Goal: Complete application form: Complete application form

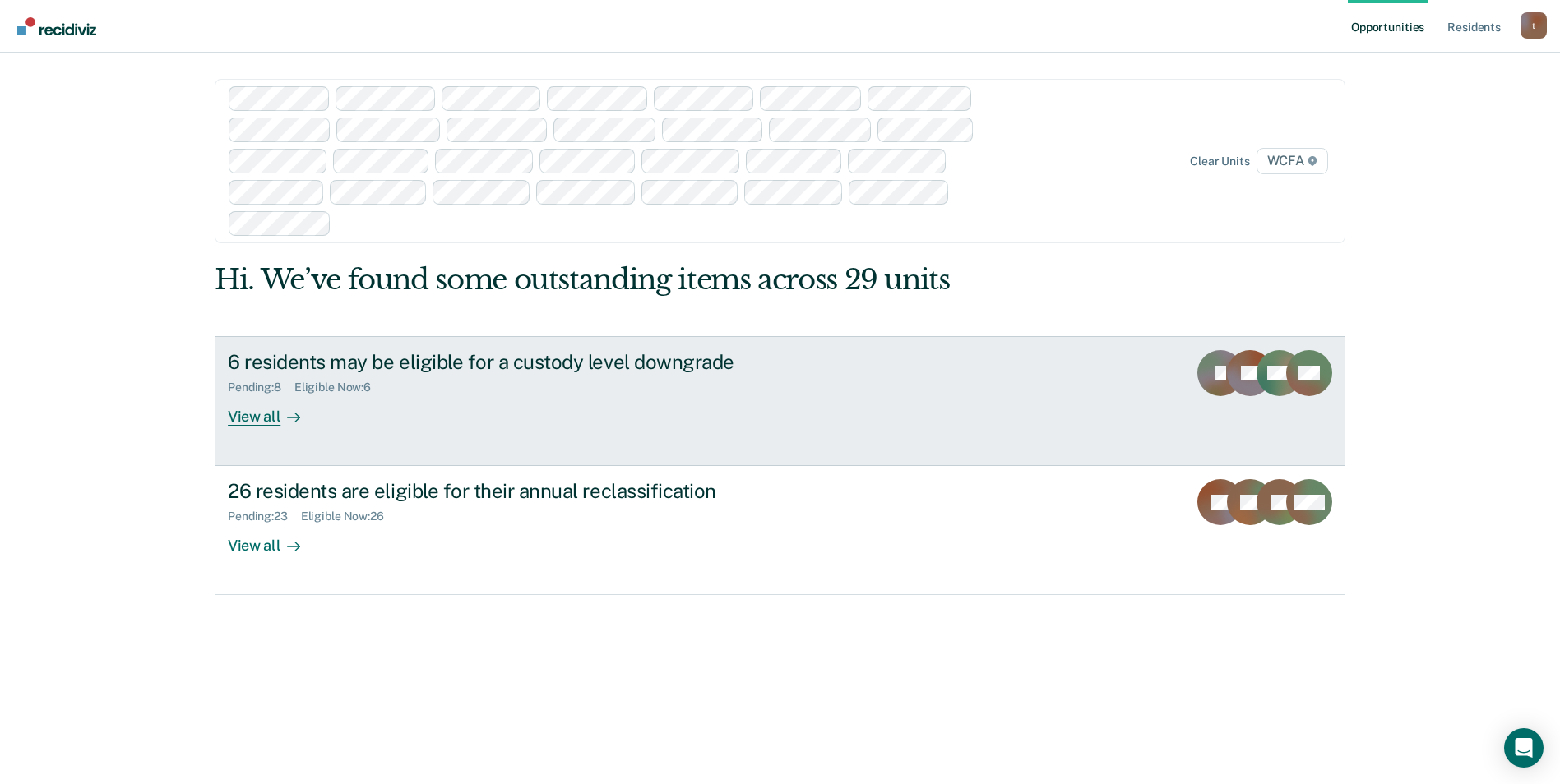
click at [248, 417] on div "View all" at bounding box center [274, 409] width 92 height 32
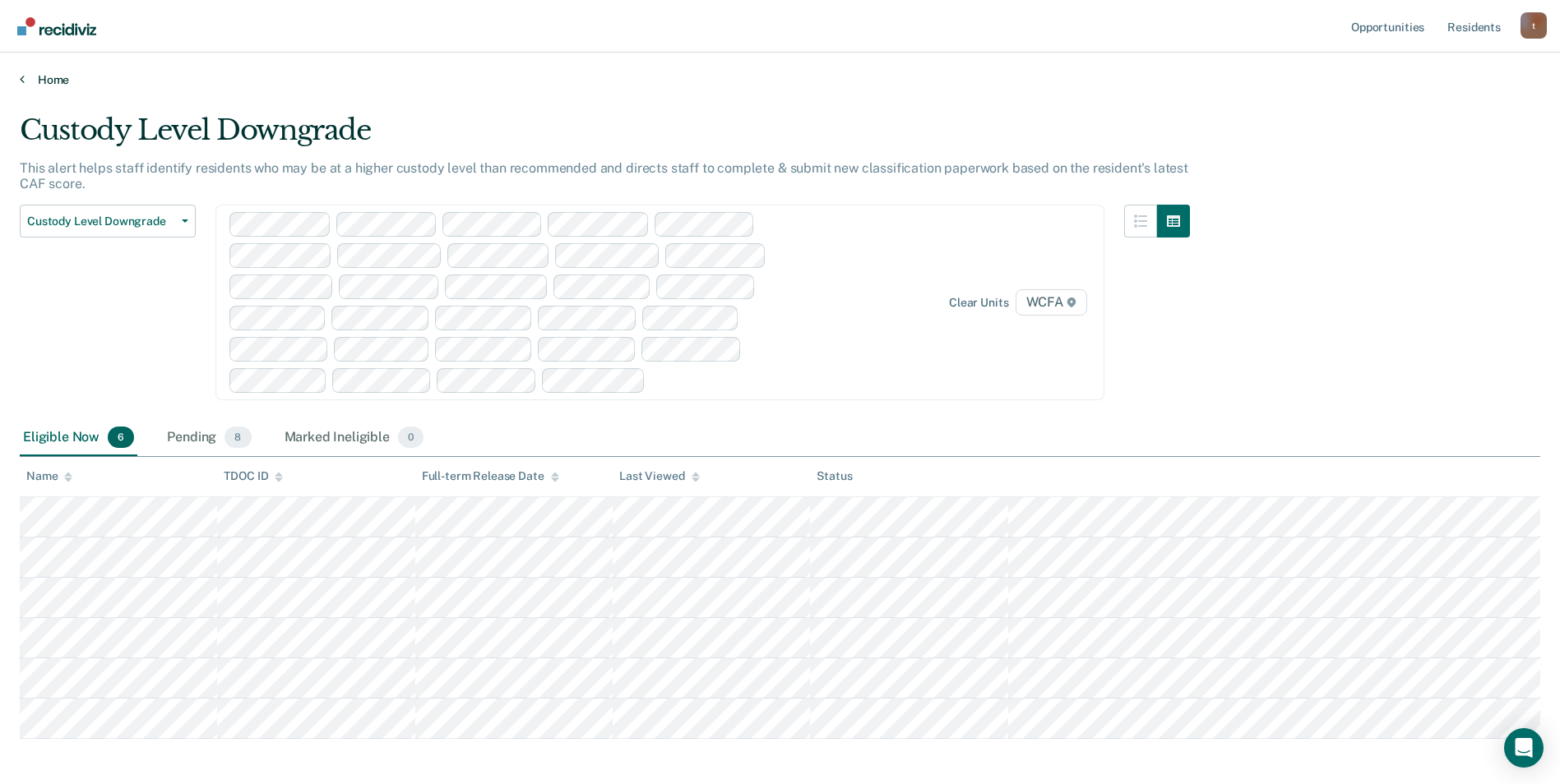
click at [20, 74] on icon at bounding box center [23, 79] width 5 height 13
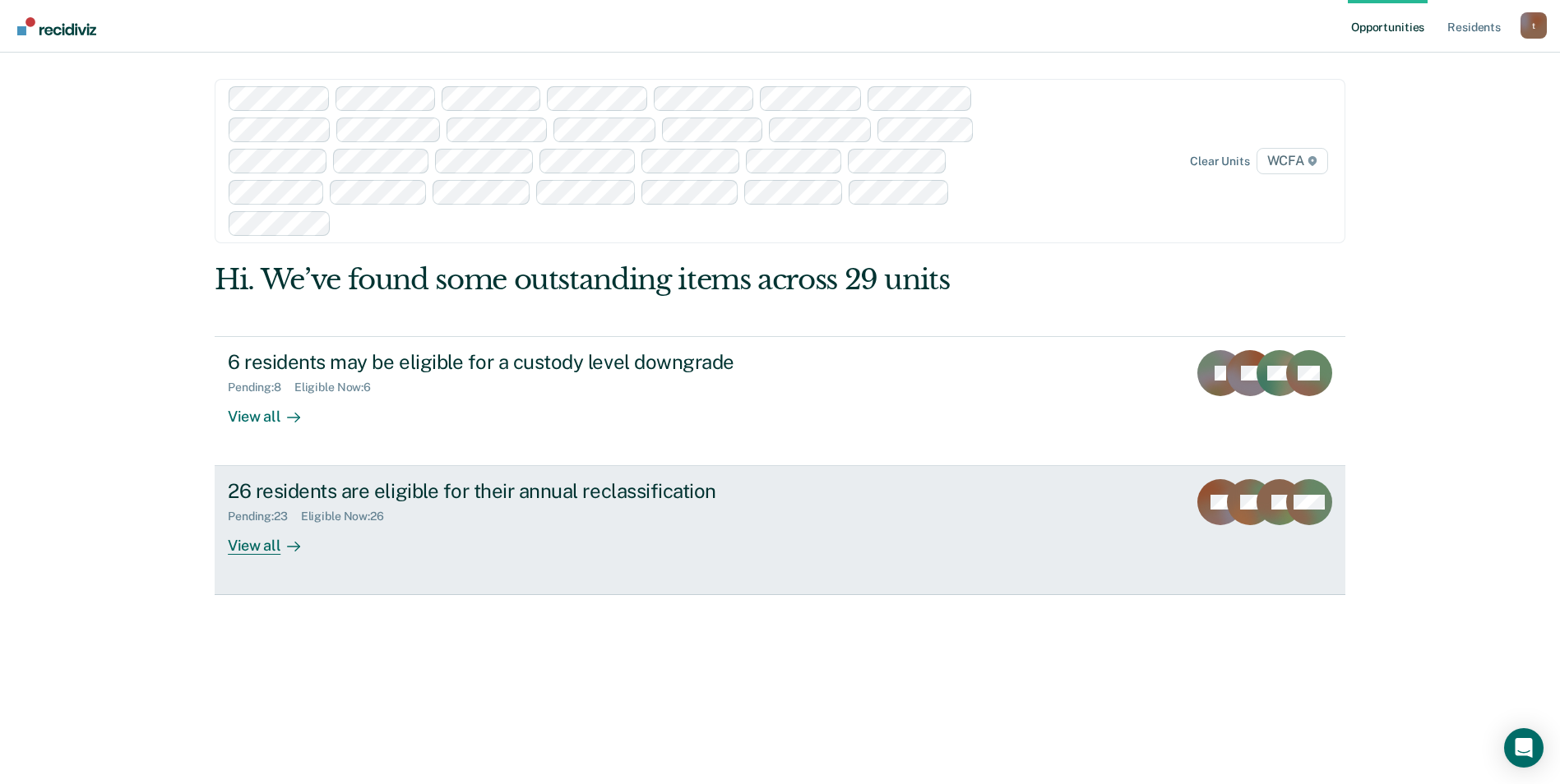
click at [263, 552] on div "View all" at bounding box center [274, 539] width 92 height 32
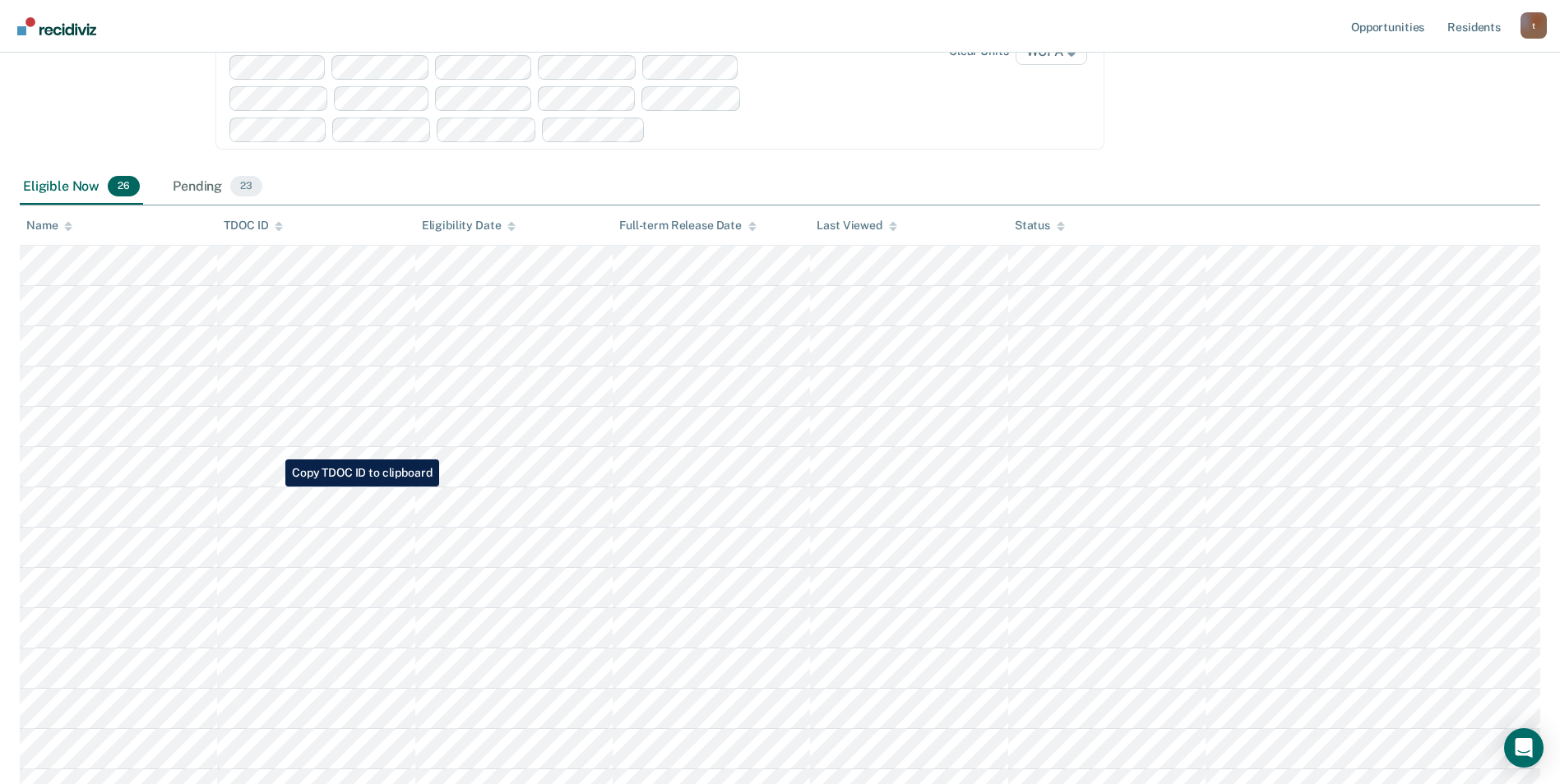
scroll to position [247, 0]
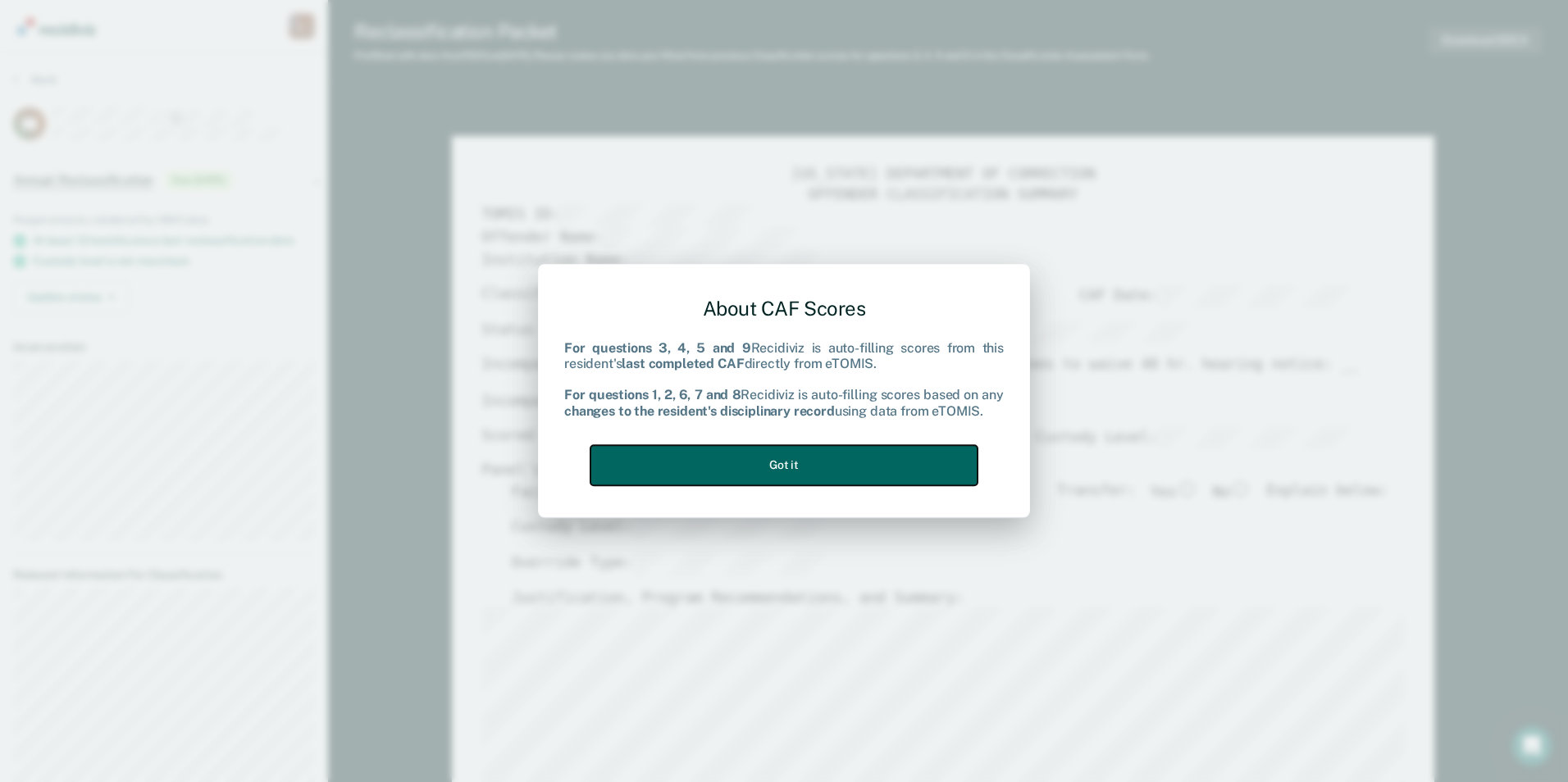
click at [827, 460] on button "Got it" at bounding box center [784, 465] width 387 height 41
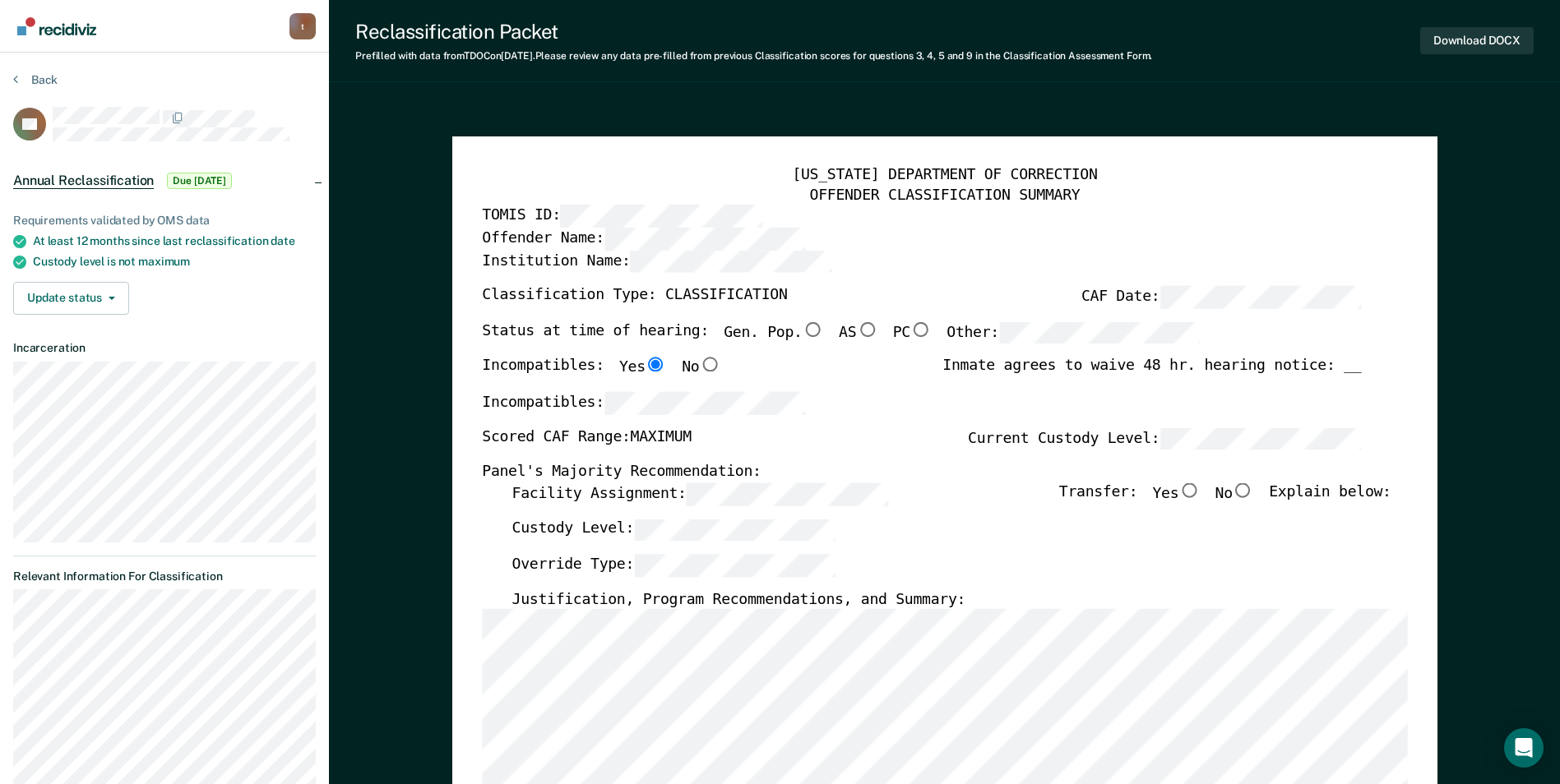
click at [802, 328] on input "Gen. Pop." at bounding box center [812, 329] width 22 height 15
type textarea "x"
radio input "true"
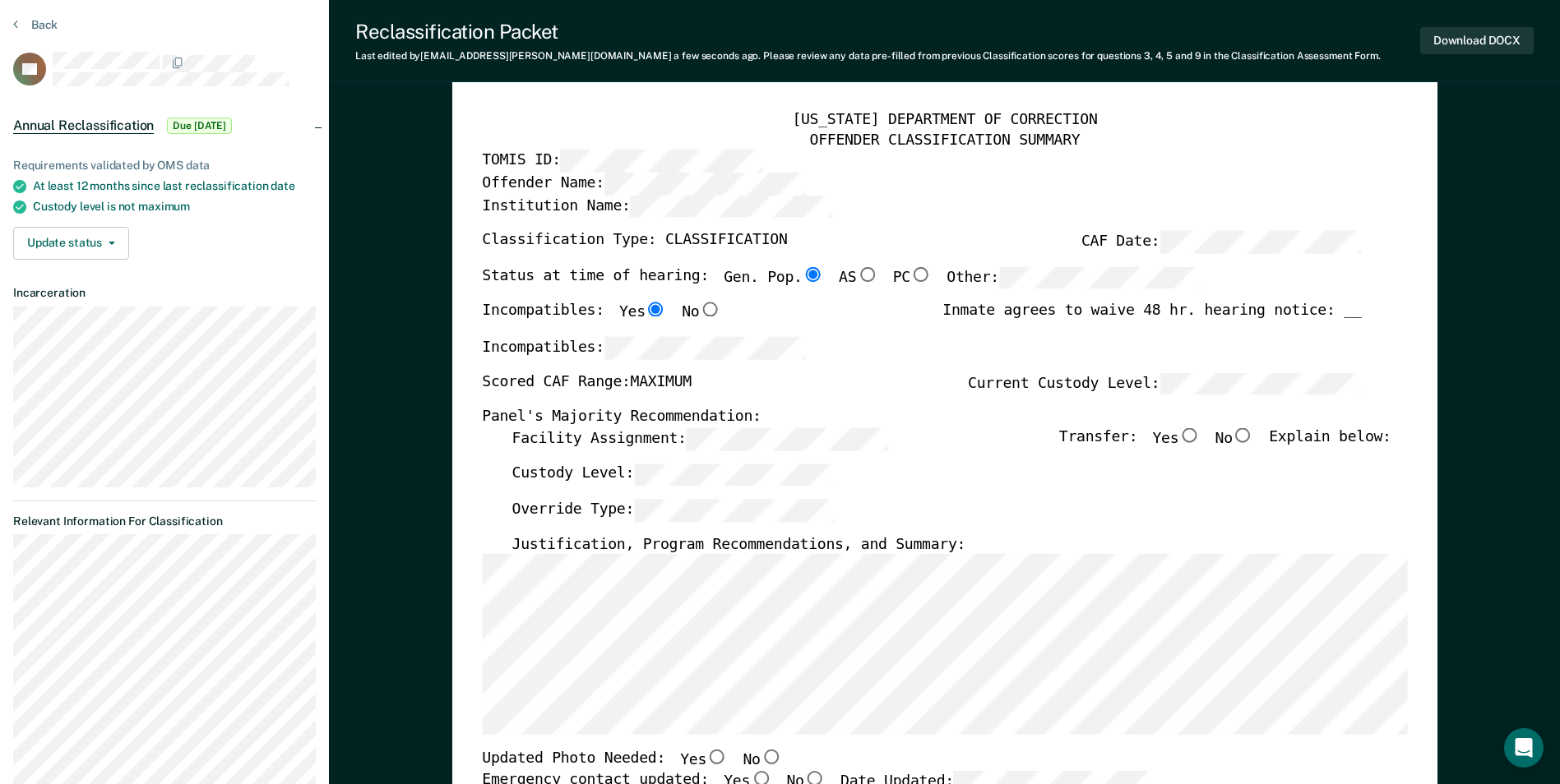
scroll to position [82, 0]
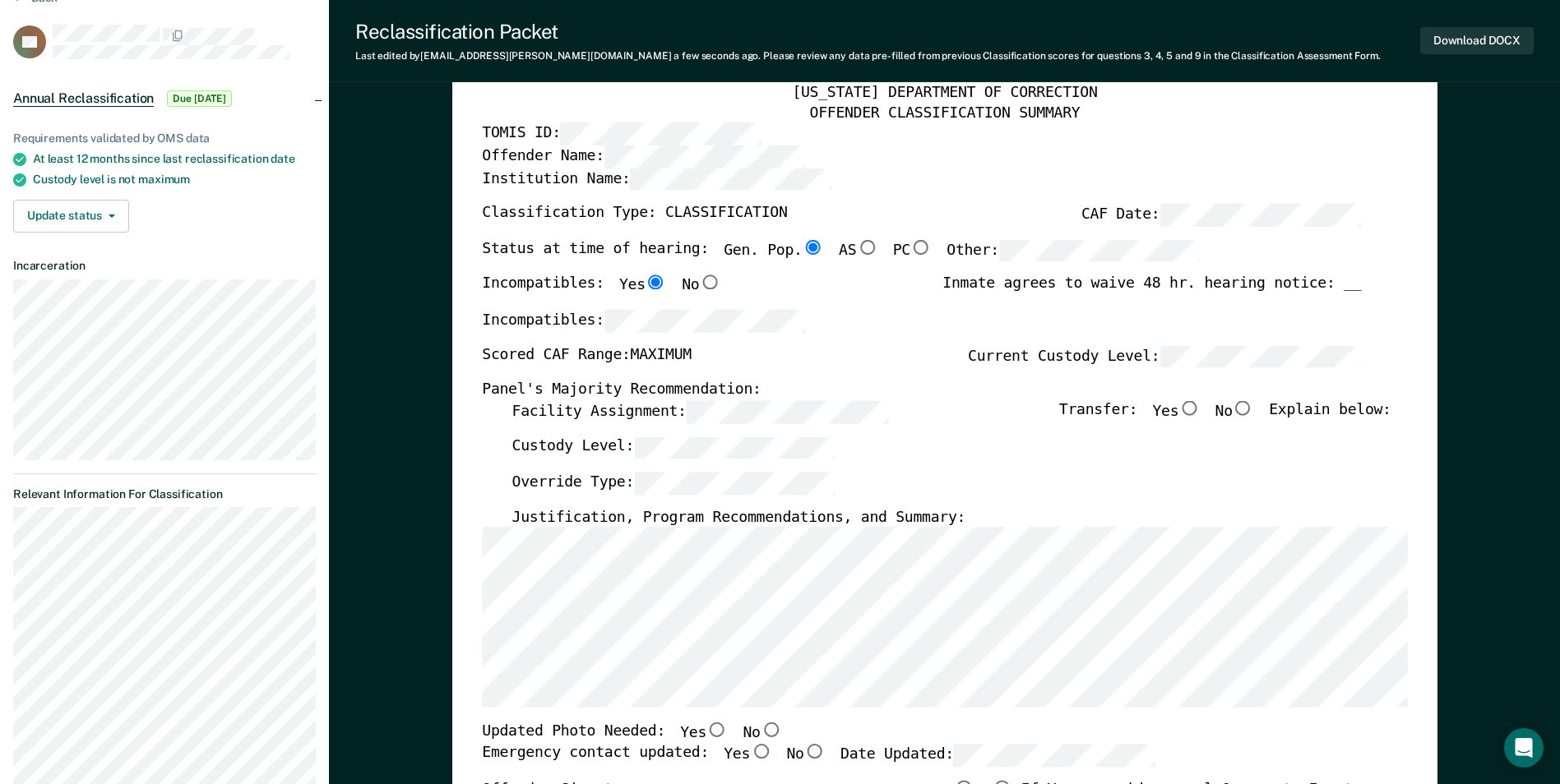
click at [1254, 408] on input "No" at bounding box center [1243, 408] width 22 height 15
type textarea "x"
radio input "true"
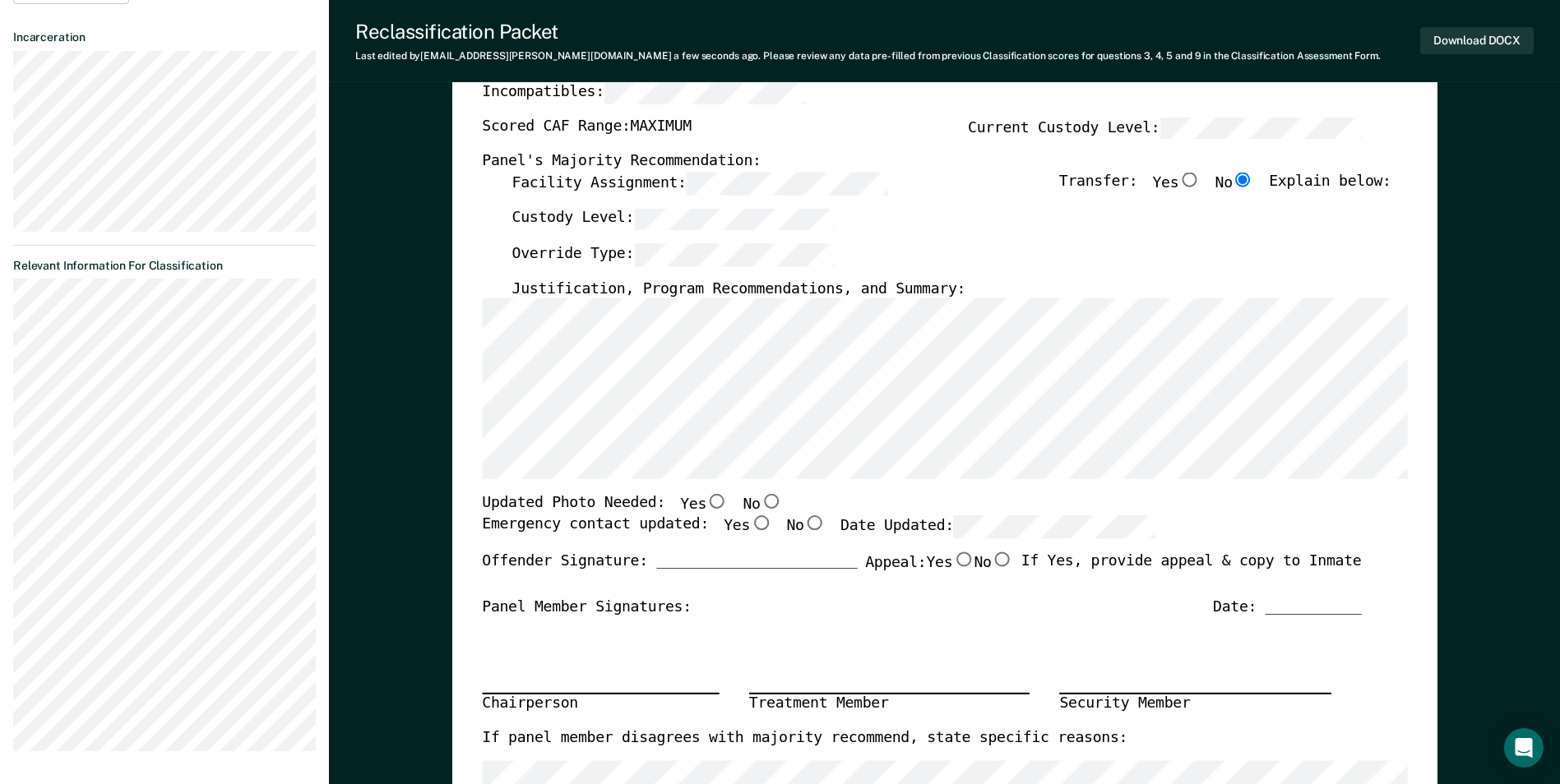
scroll to position [329, 0]
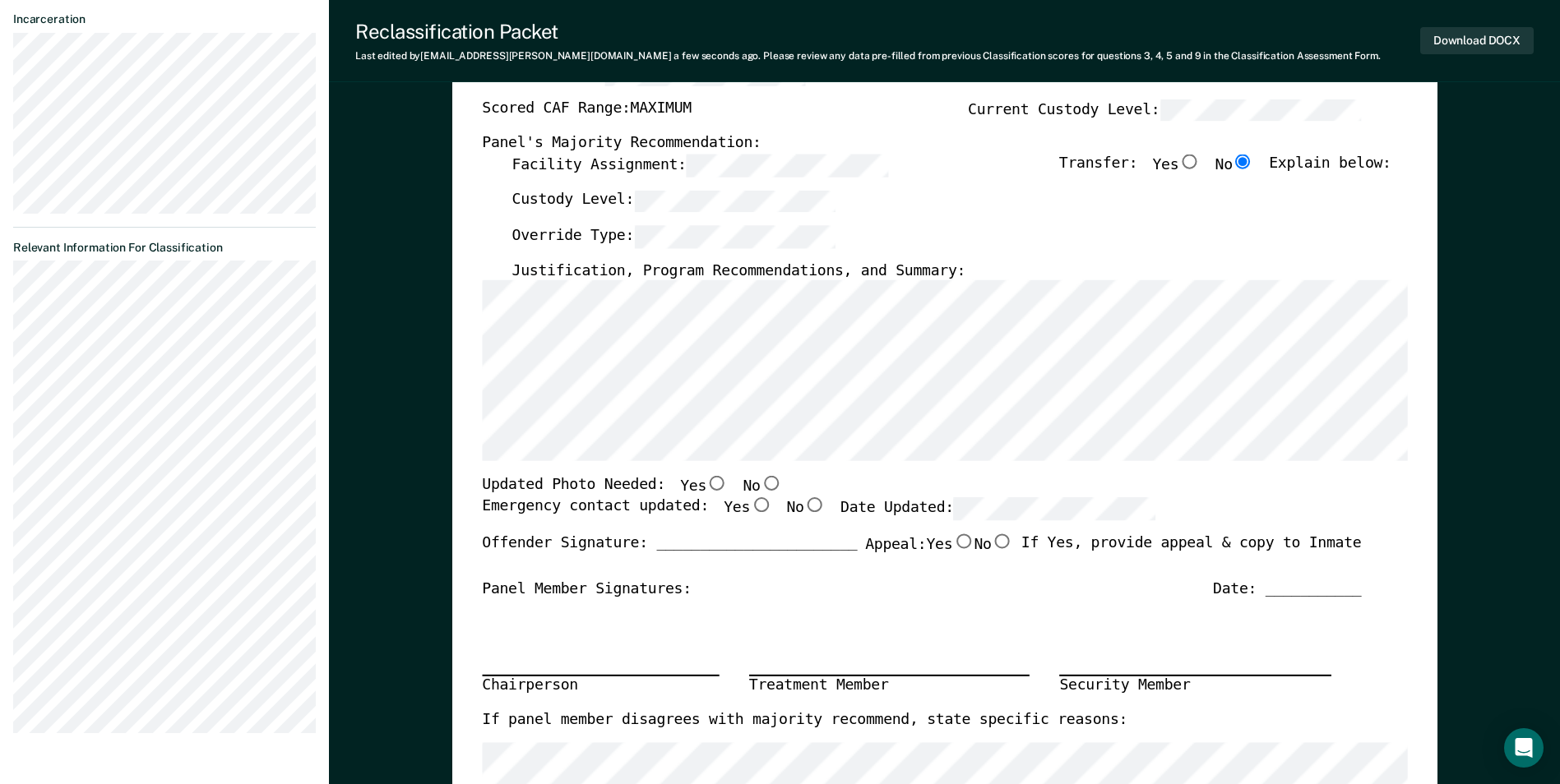
click at [706, 486] on input "Yes" at bounding box center [717, 484] width 22 height 15
type textarea "x"
radio input "true"
click at [750, 507] on input "Yes" at bounding box center [760, 504] width 22 height 15
type textarea "x"
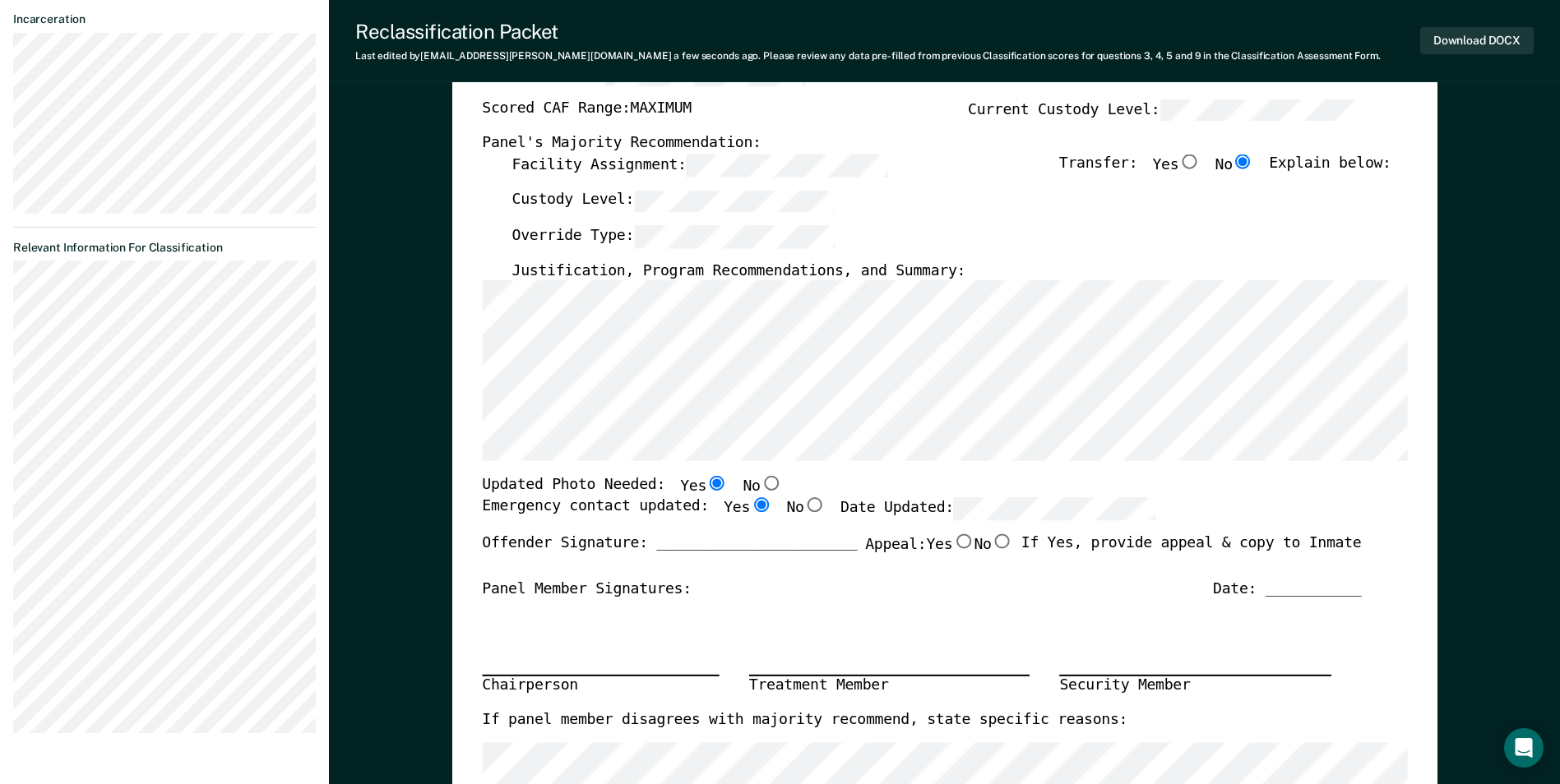
radio input "true"
drag, startPoint x: 814, startPoint y: 272, endPoint x: 630, endPoint y: 273, distance: 184.0
click at [630, 273] on label "Justification, Program Recommendations, and Summary:" at bounding box center [738, 271] width 454 height 20
copy label "Program Recommendations"
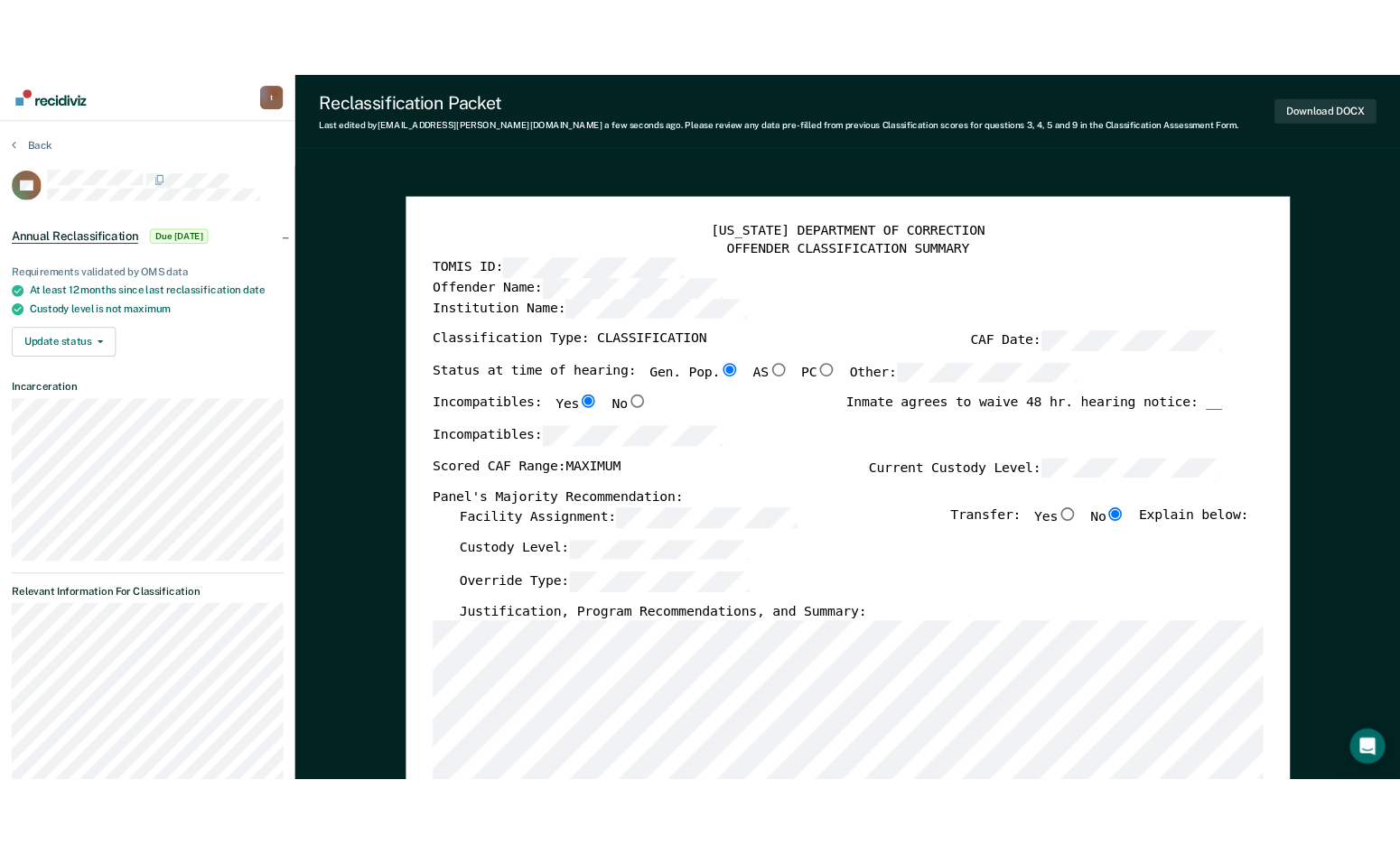
scroll to position [0, 0]
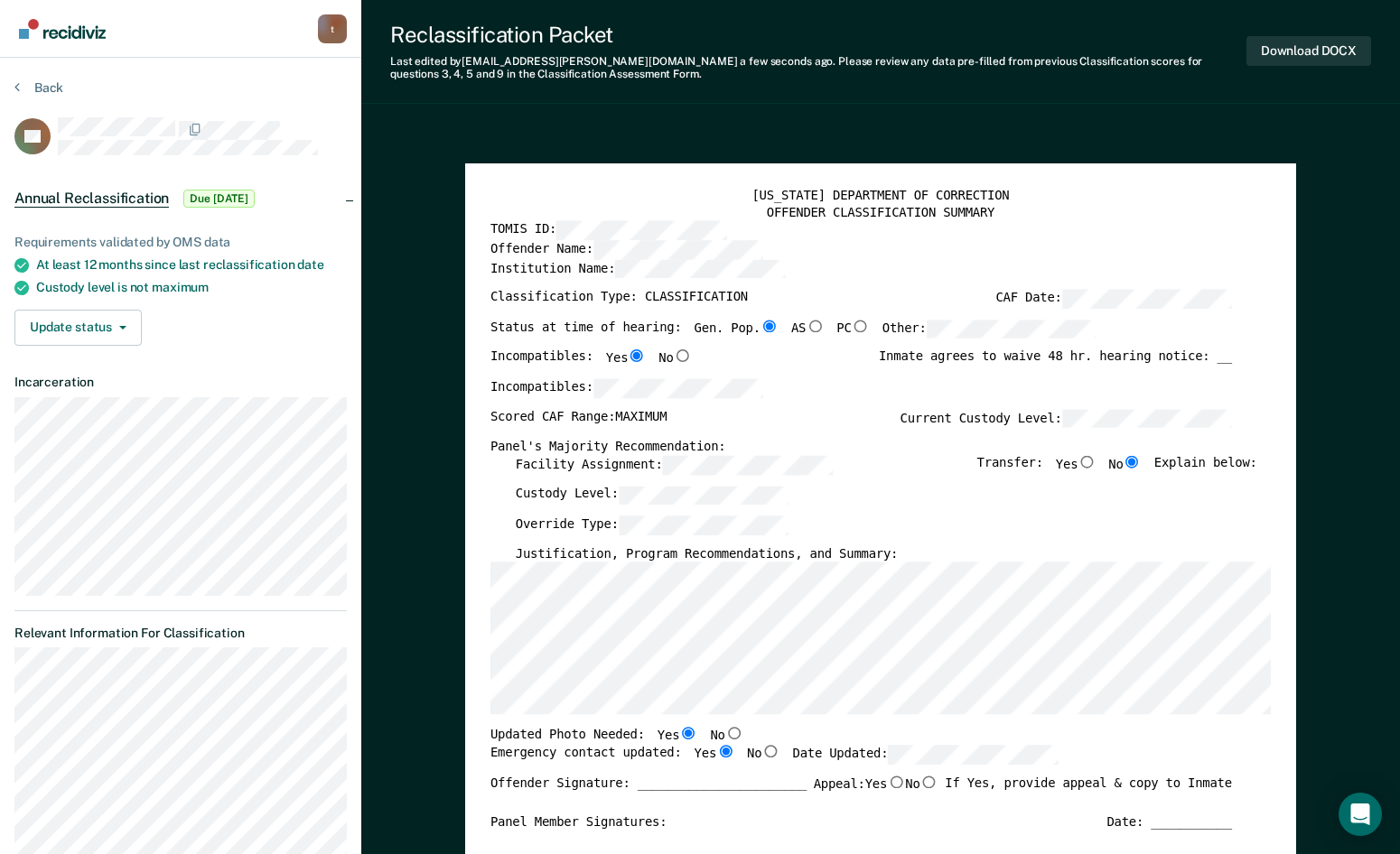
click at [45, 187] on div "Annual Reclassification Due 10/3/25" at bounding box center [136, 199] width 243 height 29
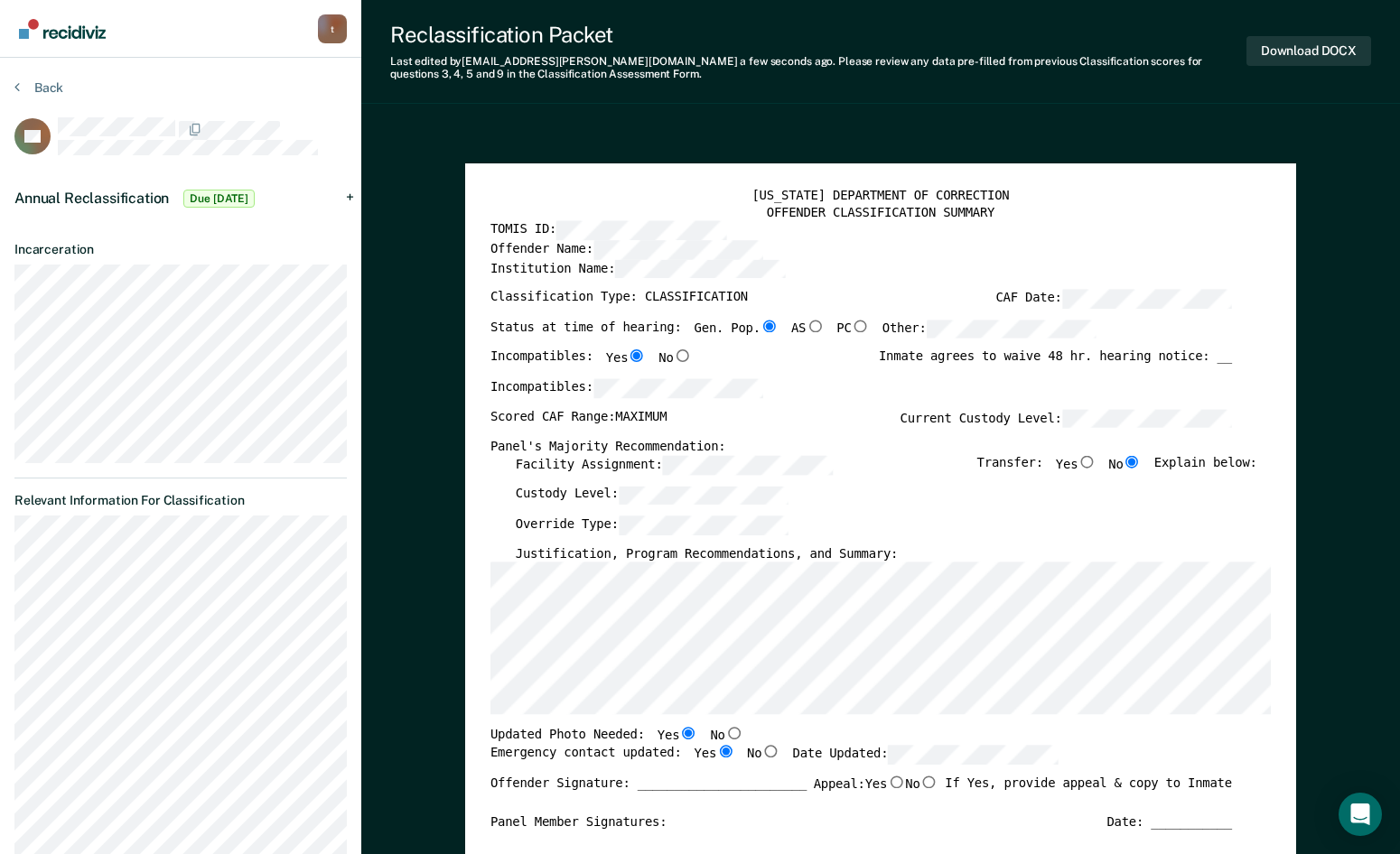
click at [806, 327] on input "AS" at bounding box center [814, 325] width 18 height 12
type textarea "x"
radio input "false"
radio input "true"
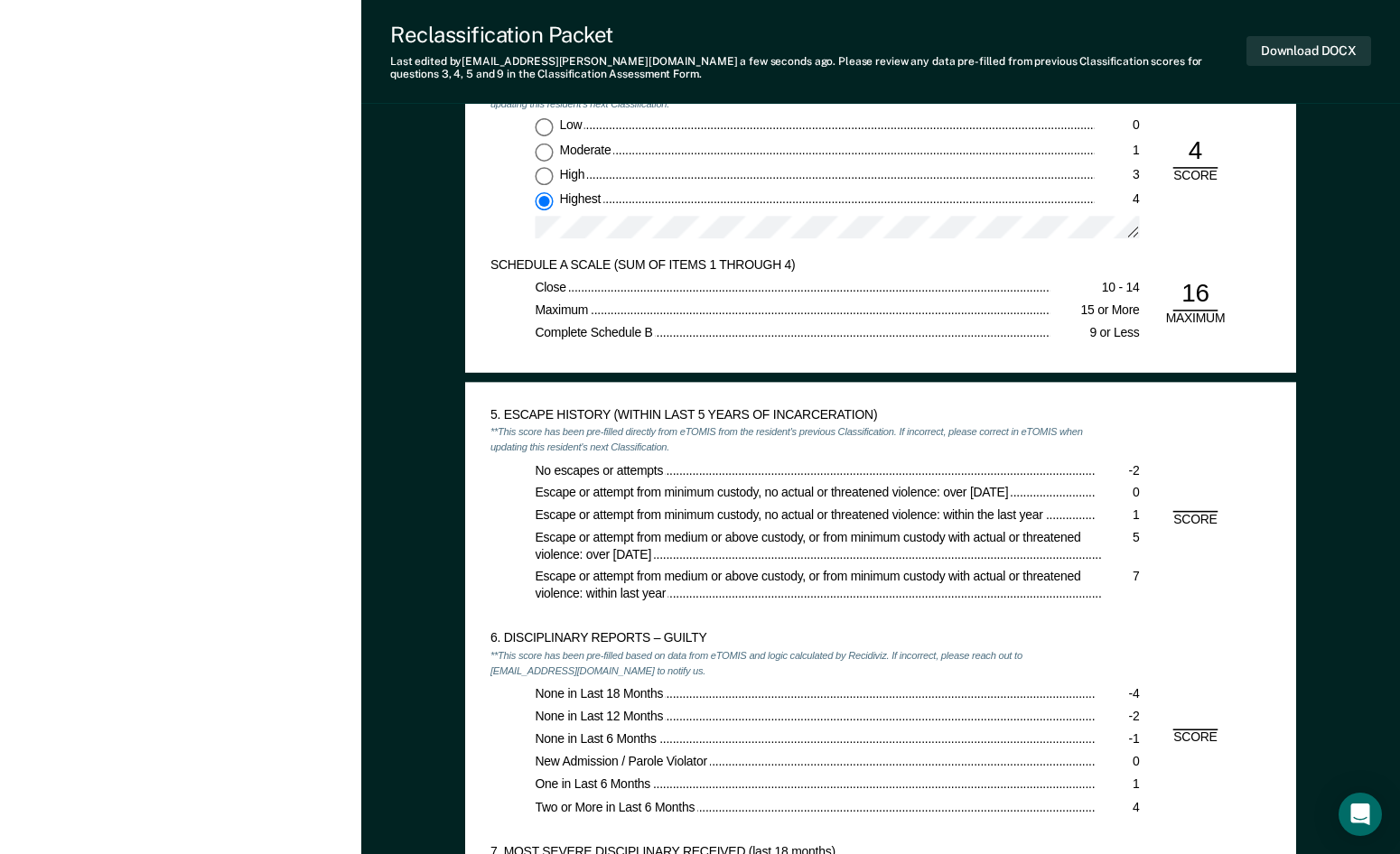
scroll to position [1987, 0]
click at [1205, 482] on div "5. ESCAPE HISTORY (WITHIN LAST 5 YEARS OF INCARCERATION) **This score has been …" at bounding box center [881, 518] width 781 height 224
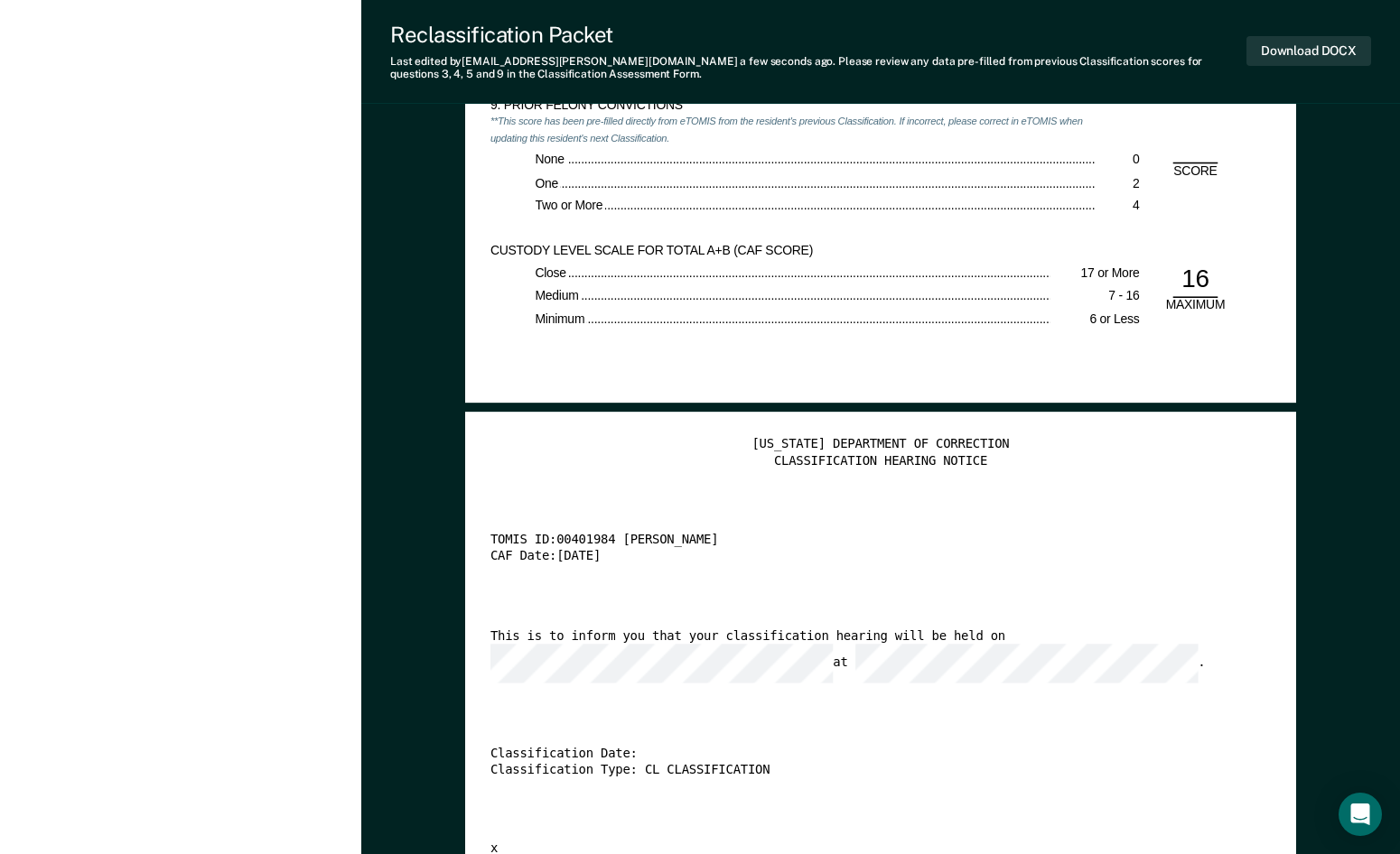
scroll to position [3211, 0]
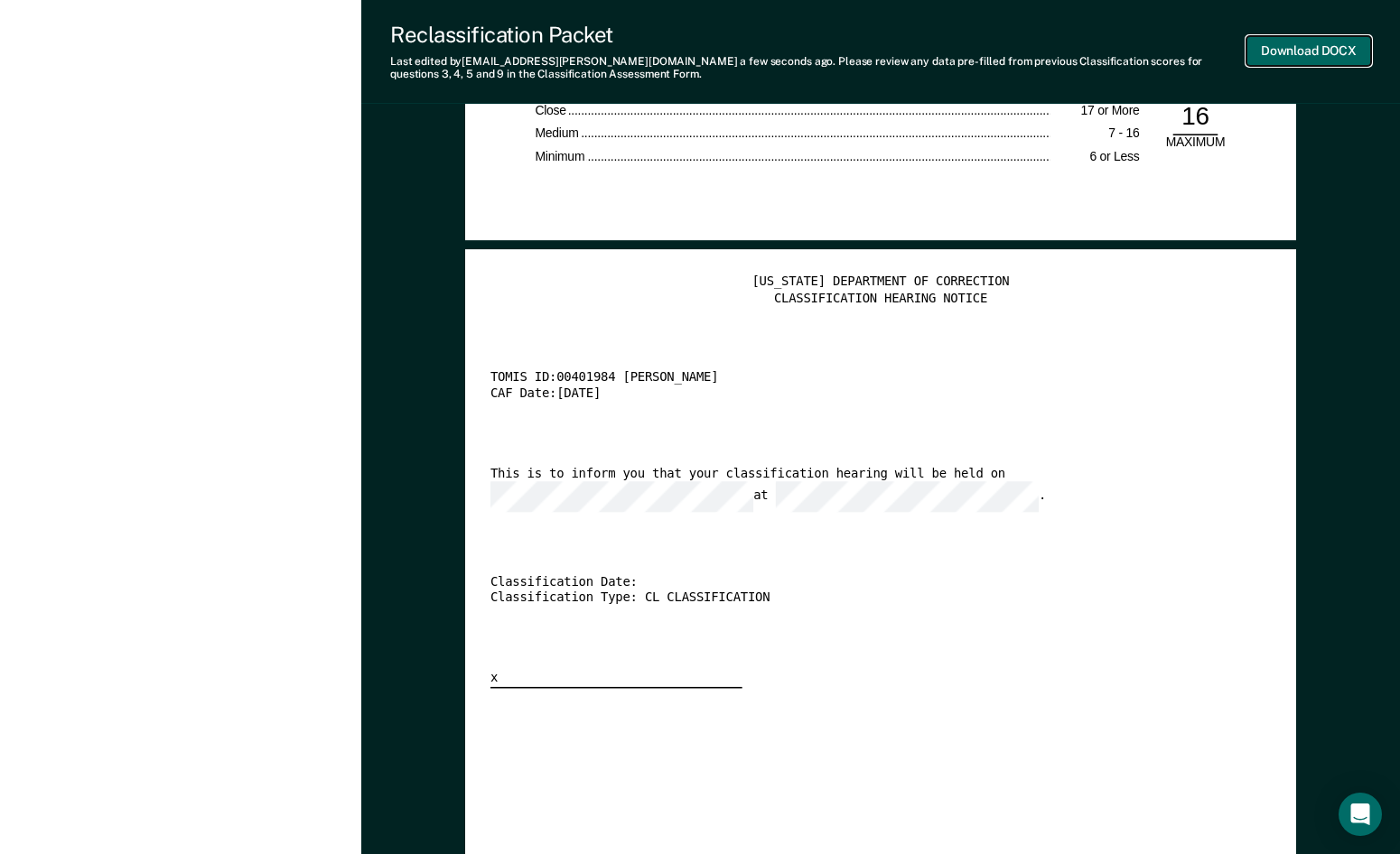
click at [1296, 54] on button "Download DOCX" at bounding box center [1309, 50] width 125 height 29
type textarea "x"
